Goal: Check status: Check status

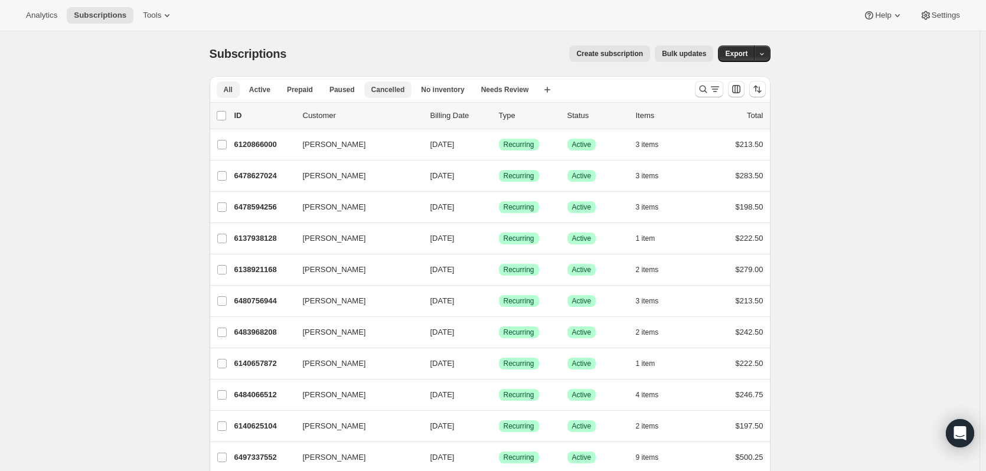
click at [394, 95] on button "Cancelled" at bounding box center [388, 89] width 48 height 17
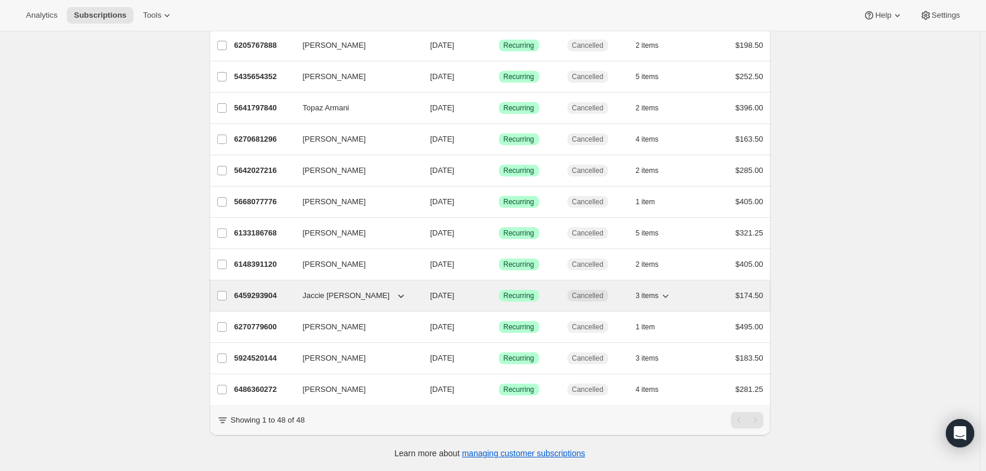
scroll to position [1234, 0]
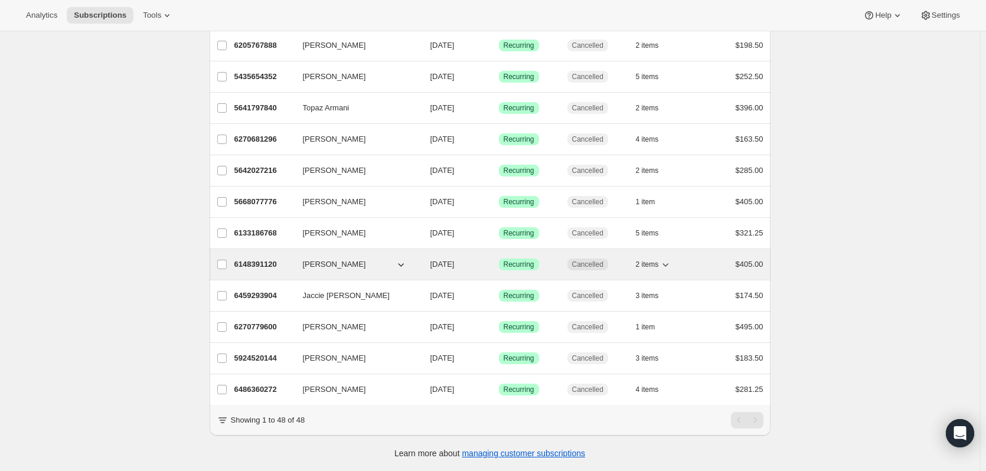
click at [260, 259] on p "6148391120" at bounding box center [263, 265] width 59 height 12
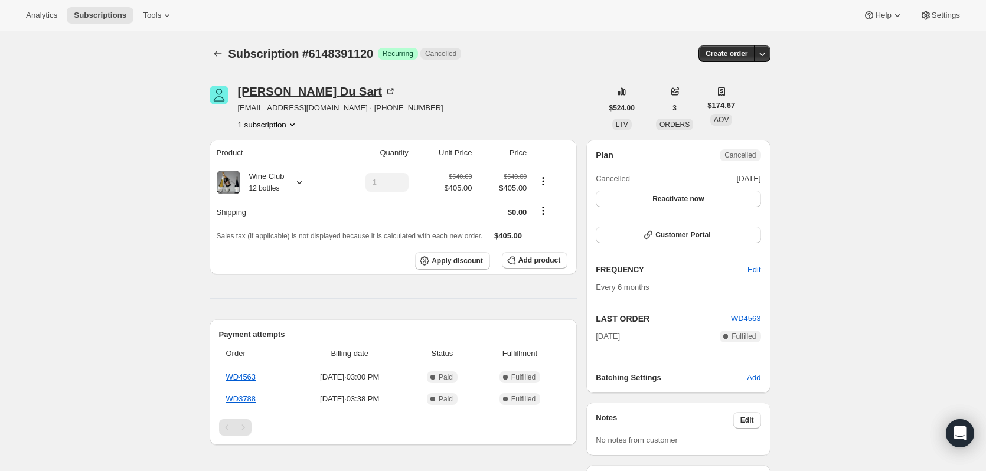
click at [266, 88] on div "[PERSON_NAME]" at bounding box center [317, 92] width 158 height 12
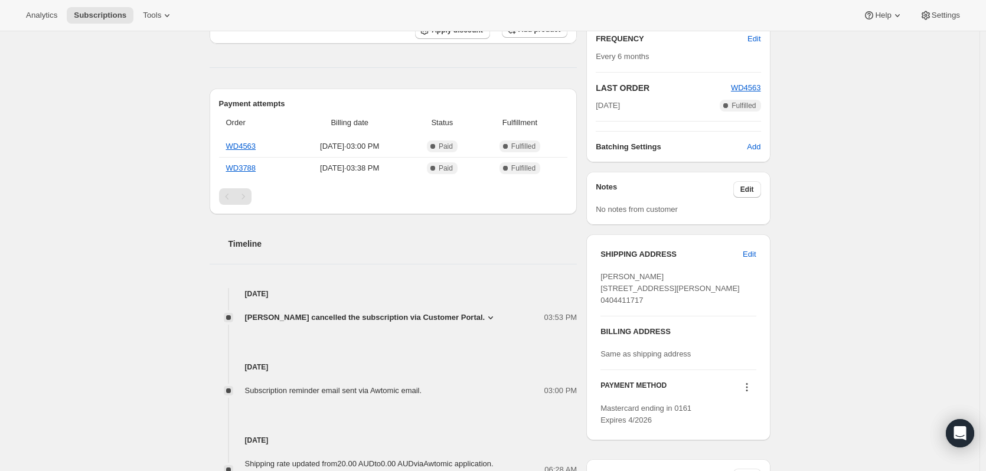
scroll to position [236, 0]
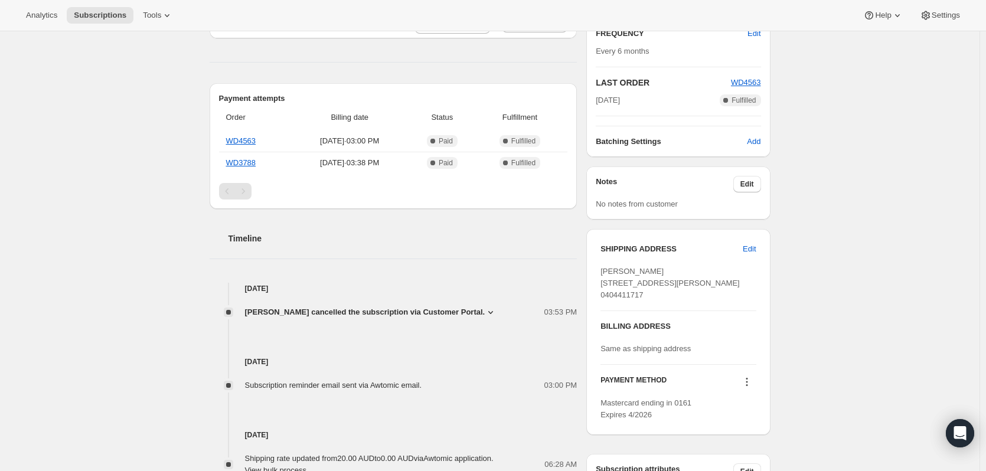
click at [485, 311] on icon at bounding box center [491, 312] width 12 height 12
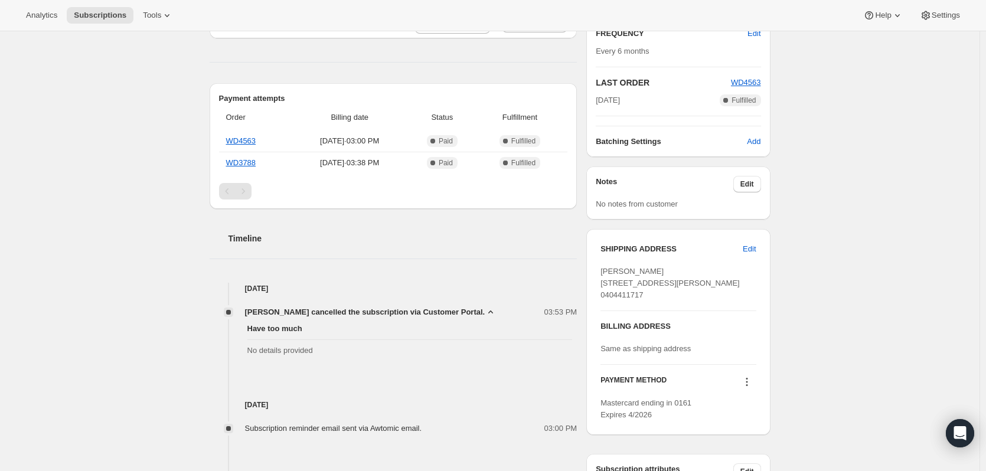
click at [164, 350] on div "Subscription #6148391120. This page is ready Subscription #6148391120 Success R…" at bounding box center [489, 266] width 979 height 943
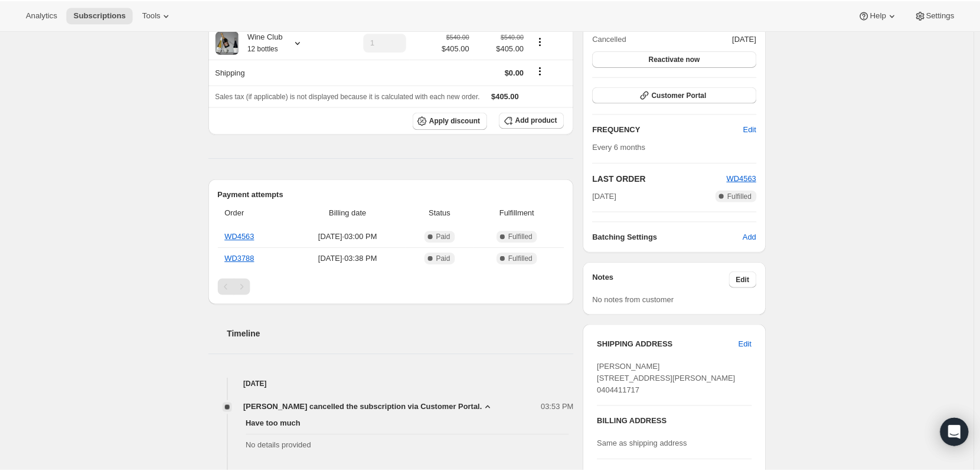
scroll to position [0, 0]
